Goal: Task Accomplishment & Management: Manage account settings

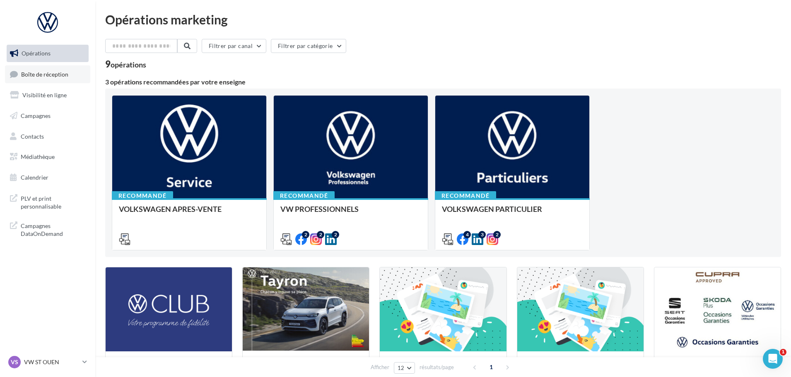
click at [50, 70] on span "Boîte de réception" at bounding box center [44, 73] width 47 height 7
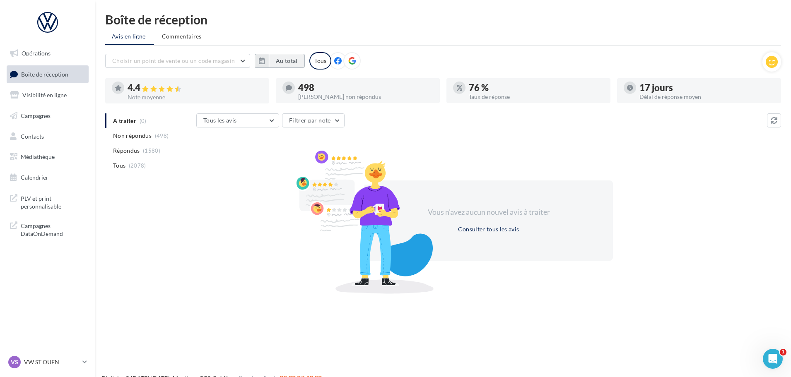
click at [275, 57] on button "Au total" at bounding box center [287, 61] width 36 height 14
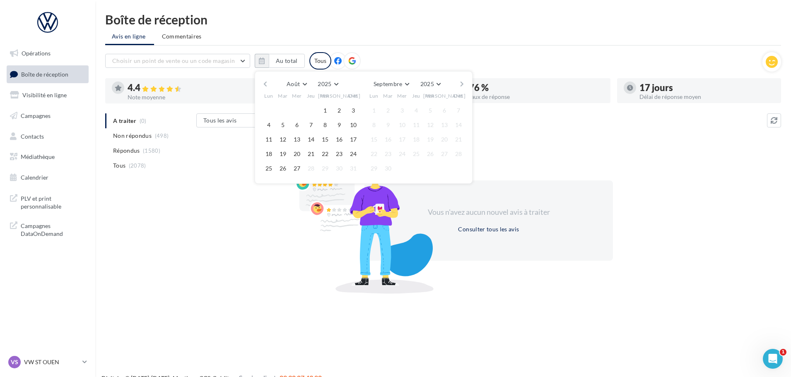
click at [267, 82] on button "button" at bounding box center [265, 84] width 7 height 12
click at [281, 108] on button "1" at bounding box center [283, 110] width 12 height 12
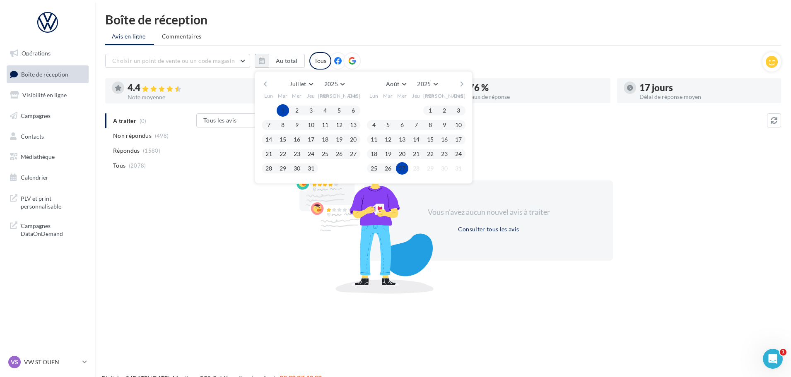
click at [402, 166] on button "27" at bounding box center [402, 168] width 12 height 12
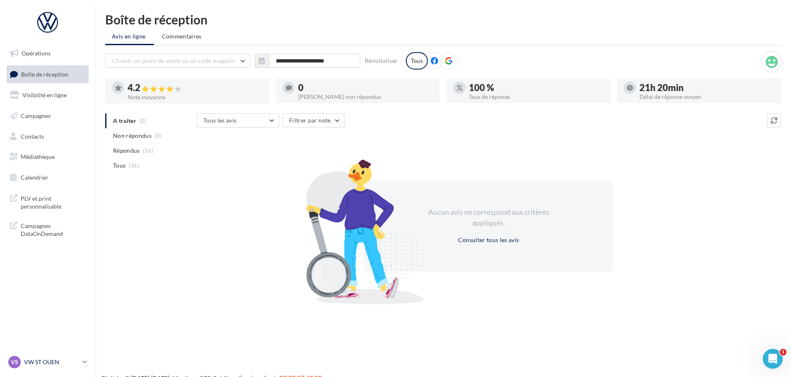
click at [55, 366] on p "VW ST OUEN" at bounding box center [51, 362] width 55 height 8
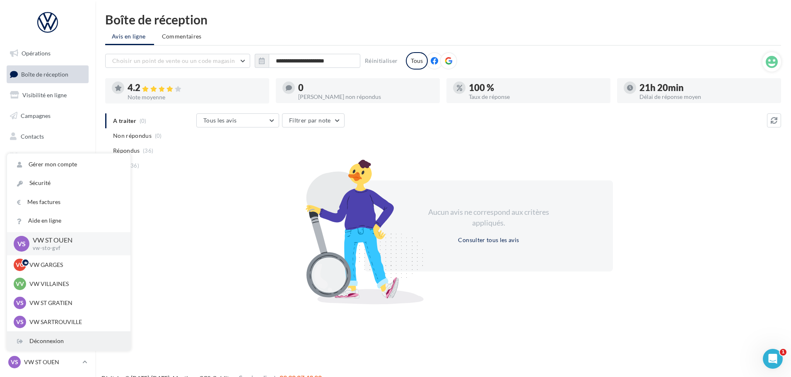
click at [39, 340] on div "Déconnexion" at bounding box center [68, 341] width 123 height 19
